Goal: Task Accomplishment & Management: Use online tool/utility

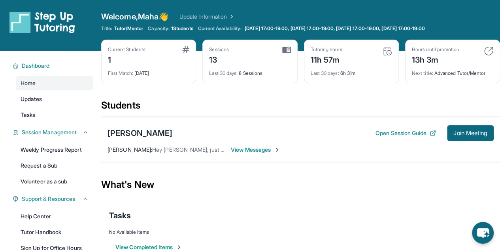
click at [218, 120] on div "Maddison Romero Open Session Guide Join Meeting Maha Saeed : Hey Erika, just se…" at bounding box center [300, 139] width 399 height 45
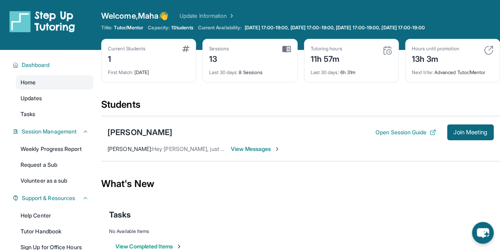
scroll to position [1, 0]
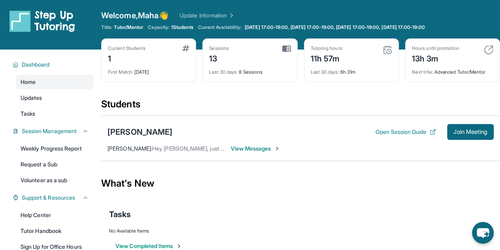
click at [326, 6] on div "Open sidebar Welcome, Maha 👋 Update Information Title: Tutor/Mentor Capacity: 1…" at bounding box center [250, 24] width 500 height 51
click at [462, 125] on button "Join Meeting" at bounding box center [470, 132] width 47 height 16
